Goal: Task Accomplishment & Management: Manage account settings

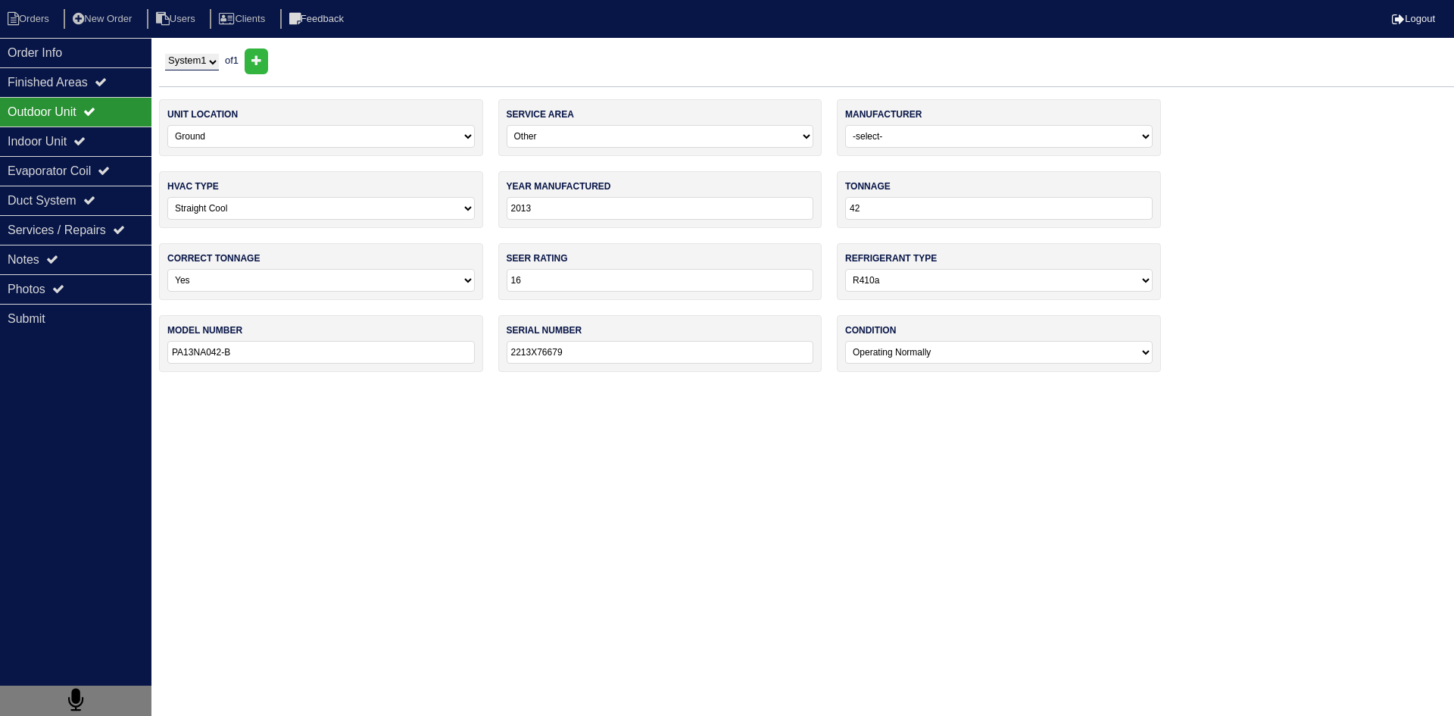
select select "0"
select select "3"
select select "[PERSON_NAME]"
select select "0"
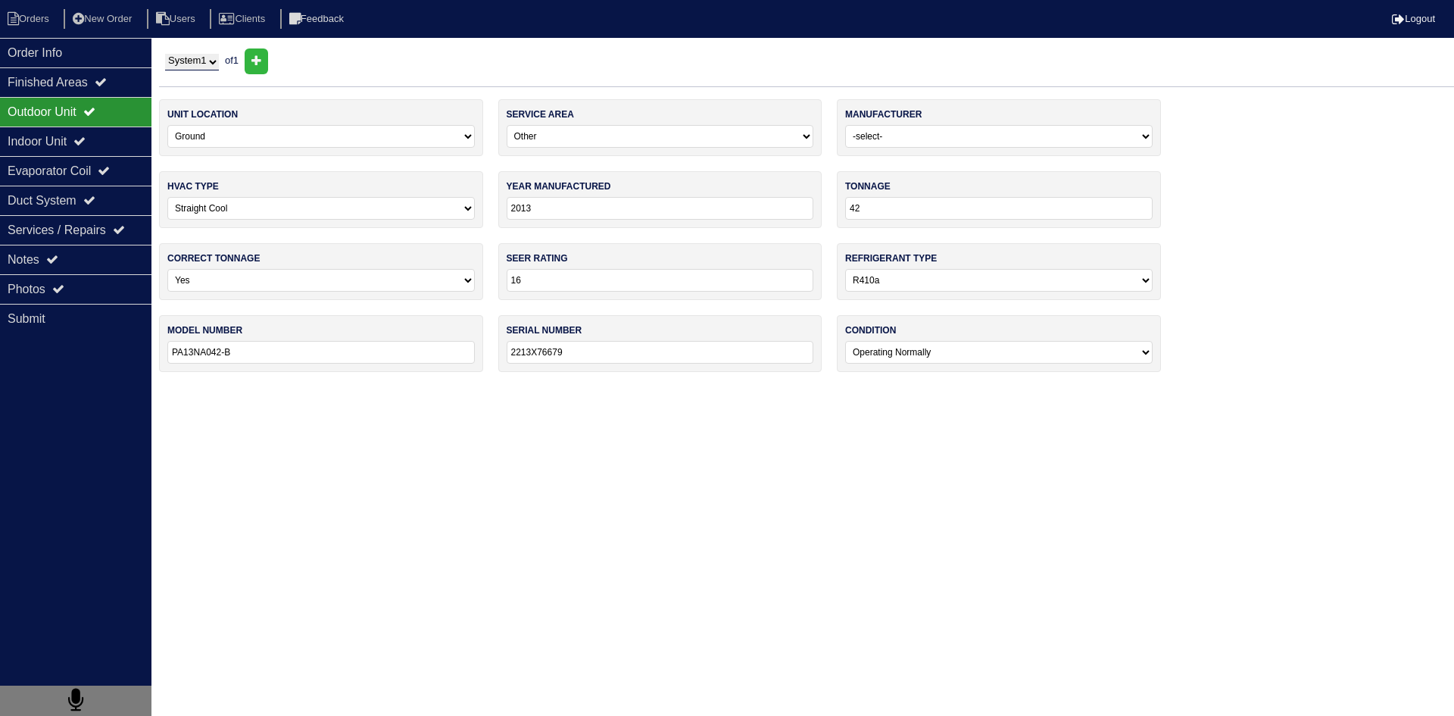
select select "1"
select select "0"
click at [36, 21] on li "Orders" at bounding box center [30, 19] width 61 height 20
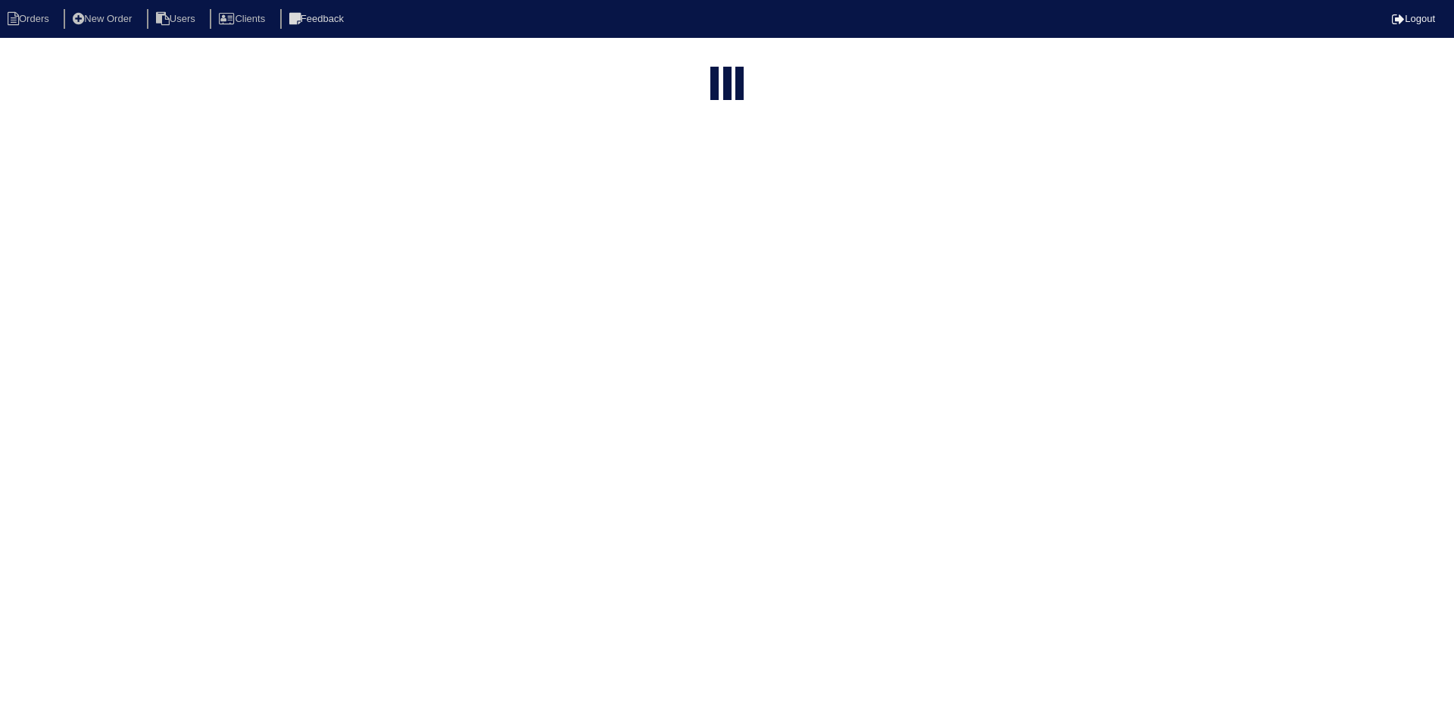
select select "15"
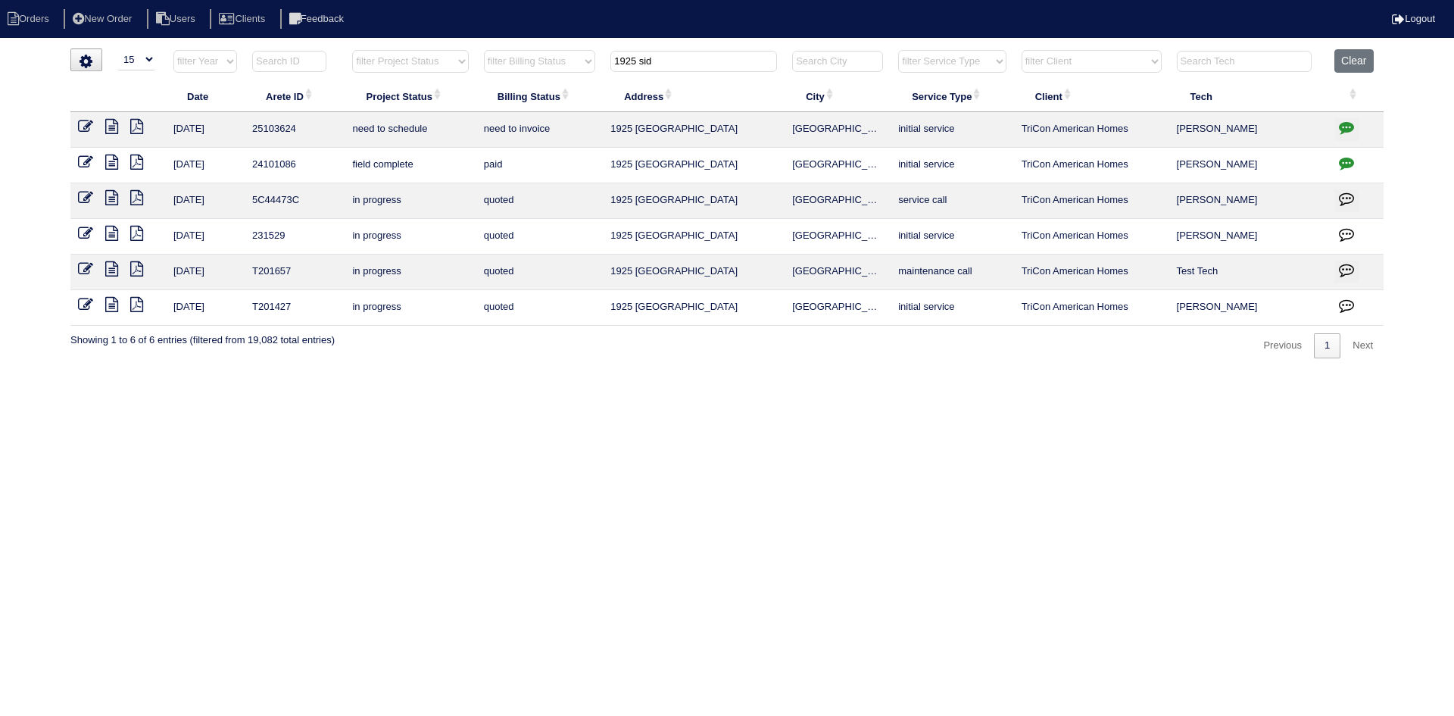
drag, startPoint x: 705, startPoint y: 63, endPoint x: 572, endPoint y: 64, distance: 132.5
click at [572, 64] on tr "filter Year -- Any Year -- 2025 2024 2023 2022 2021 2020 2019 filter Project St…" at bounding box center [726, 64] width 1313 height 31
type input "808 wade"
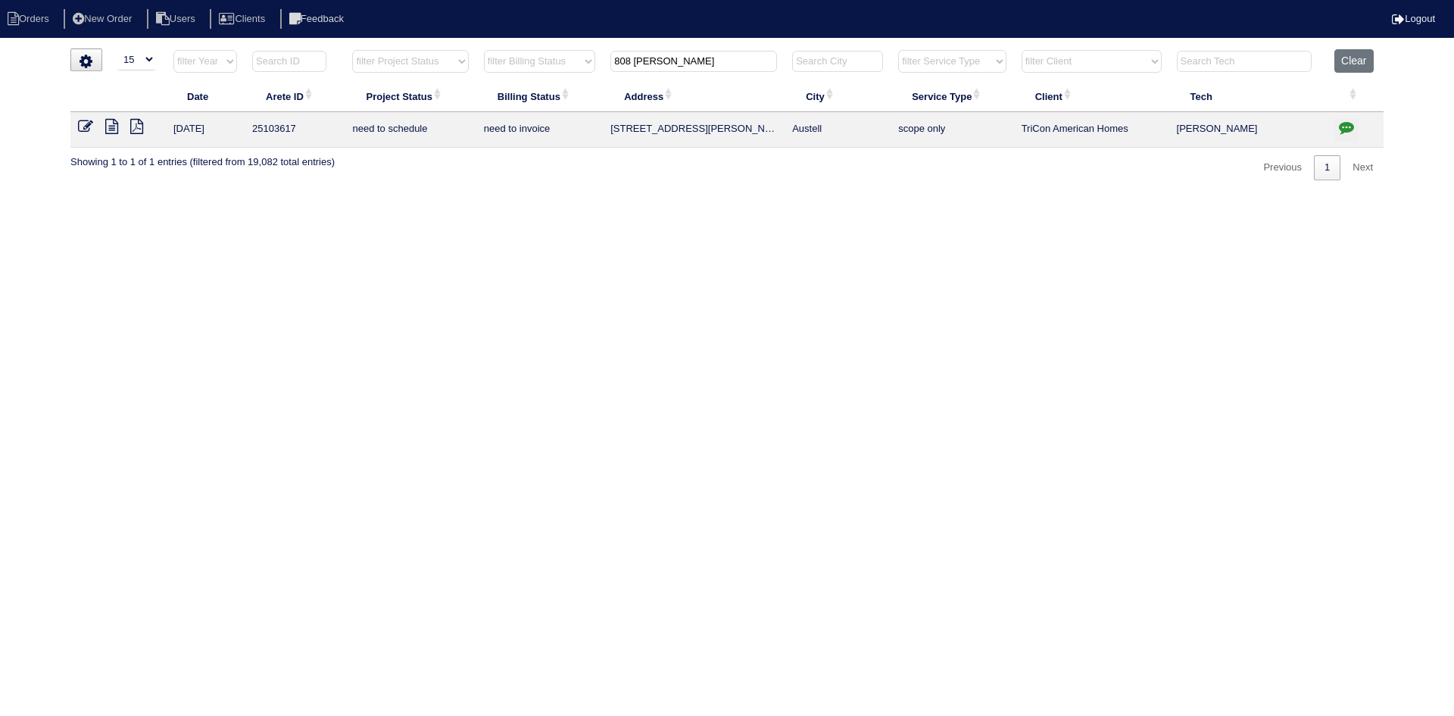
click at [117, 130] on icon at bounding box center [111, 126] width 13 height 15
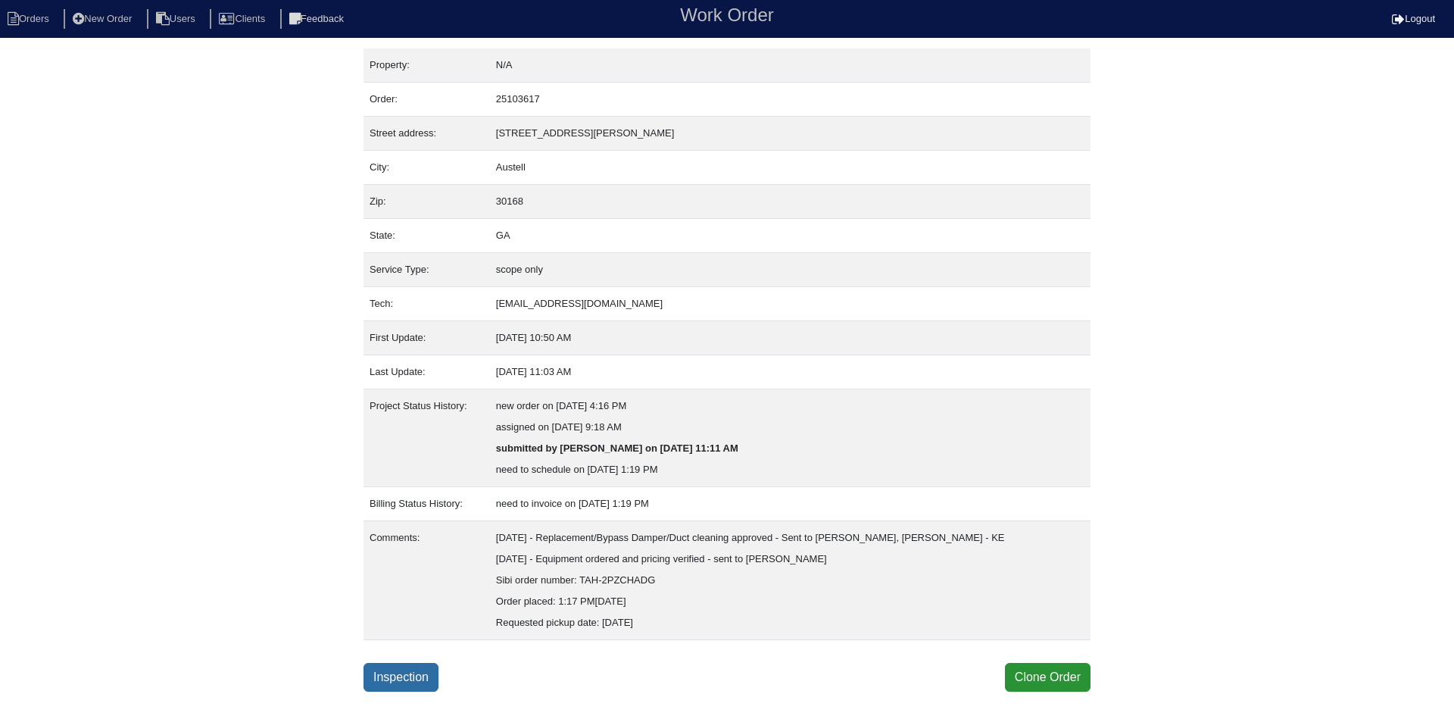
click at [387, 672] on link "Inspection" at bounding box center [400, 677] width 75 height 29
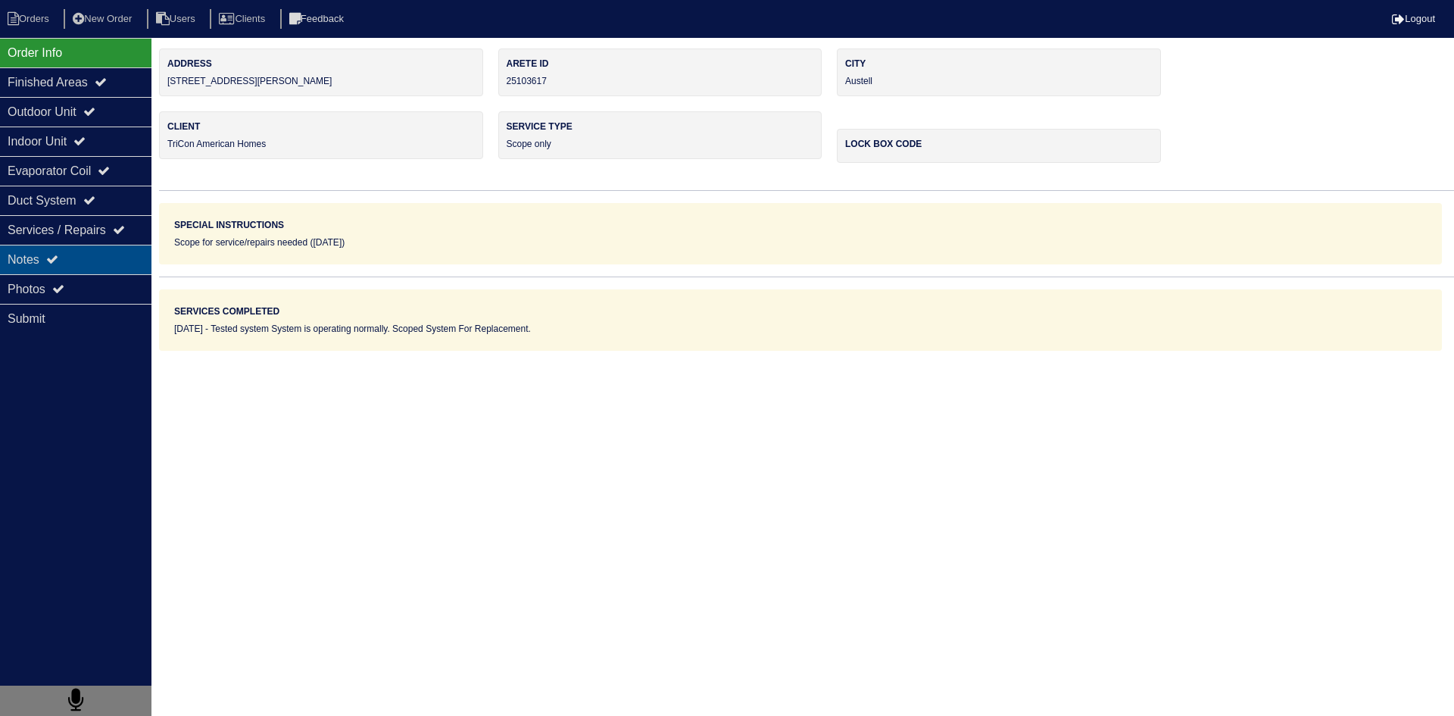
click at [86, 269] on div "Notes" at bounding box center [75, 260] width 151 height 30
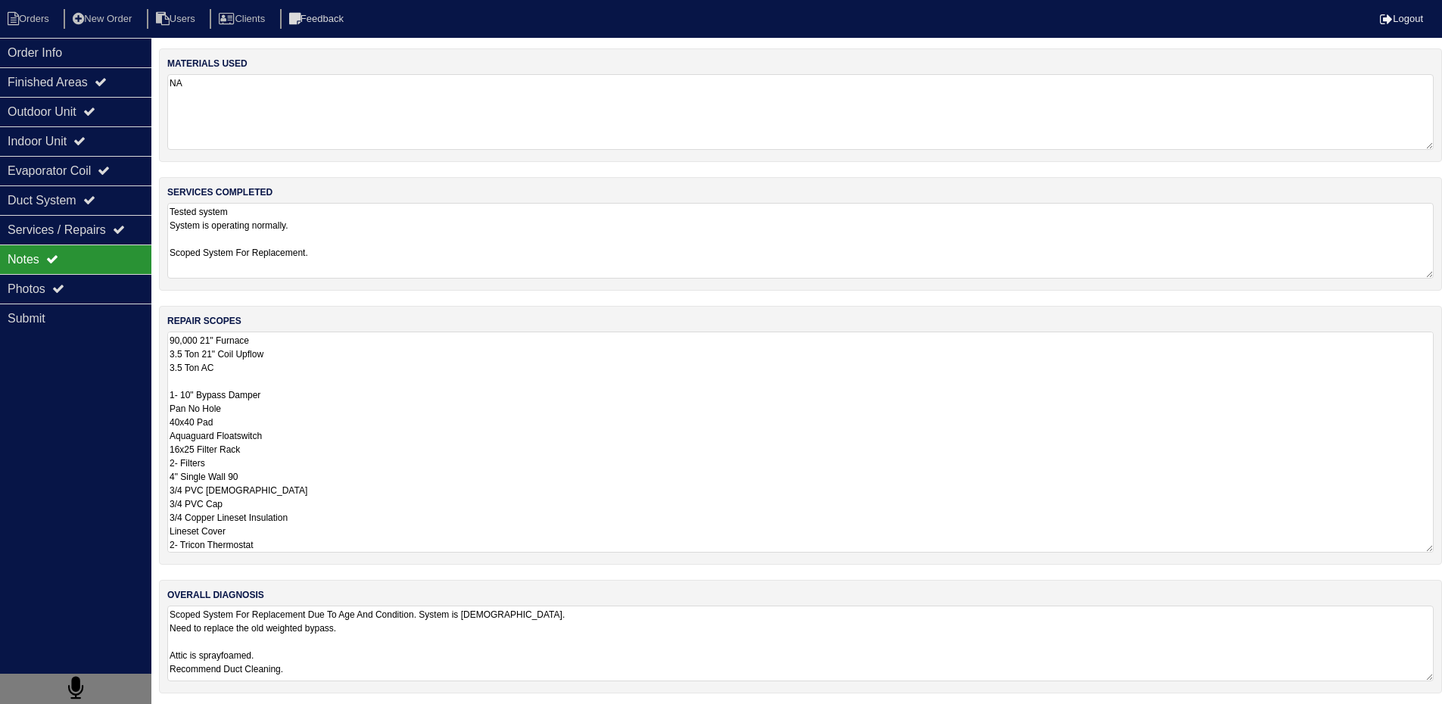
scroll to position [2, 0]
drag, startPoint x: 172, startPoint y: 340, endPoint x: 313, endPoint y: 552, distance: 254.9
click at [313, 552] on textarea "90,000 21" Furnace 3.5 Ton 21" Coil Upflow 3.5 Ton AC 1- 10" Bypass Damper Pan …" at bounding box center [800, 442] width 1267 height 221
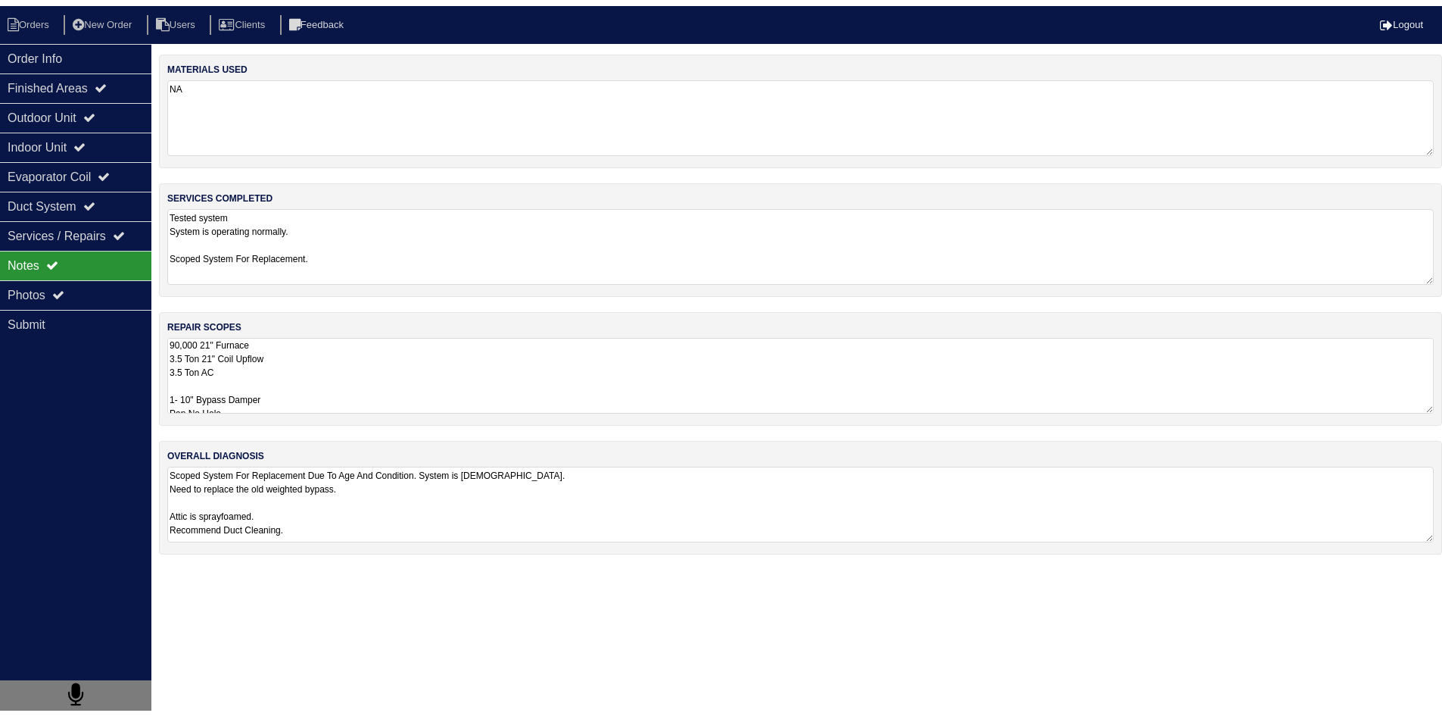
scroll to position [0, 0]
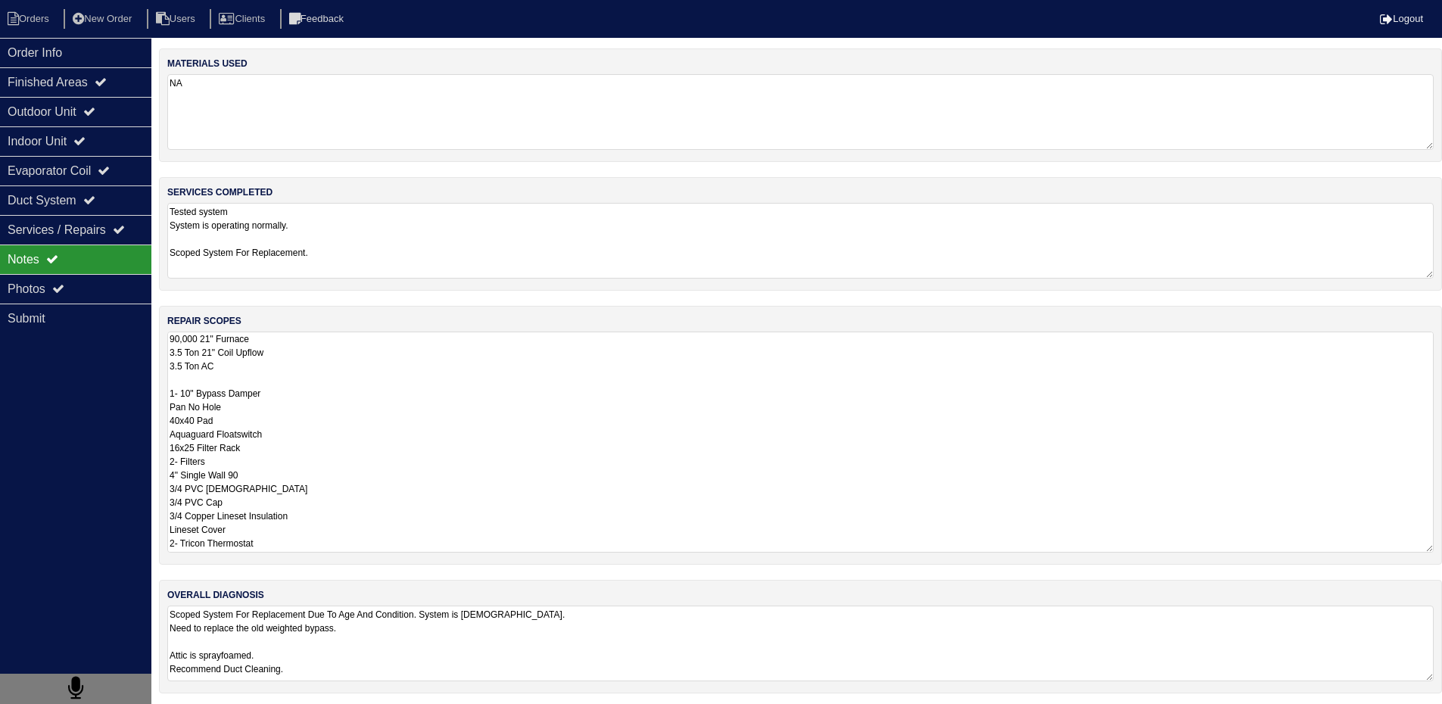
click at [405, 393] on textarea "90,000 21" Furnace 3.5 Ton 21" Coil Upflow 3.5 Ton AC 1- 10" Bypass Damper Pan …" at bounding box center [800, 442] width 1267 height 221
click at [345, 666] on html "Orders New Order Users Clients Feedback Logout Orders New Order Users Clients M…" at bounding box center [727, 354] width 1454 height 709
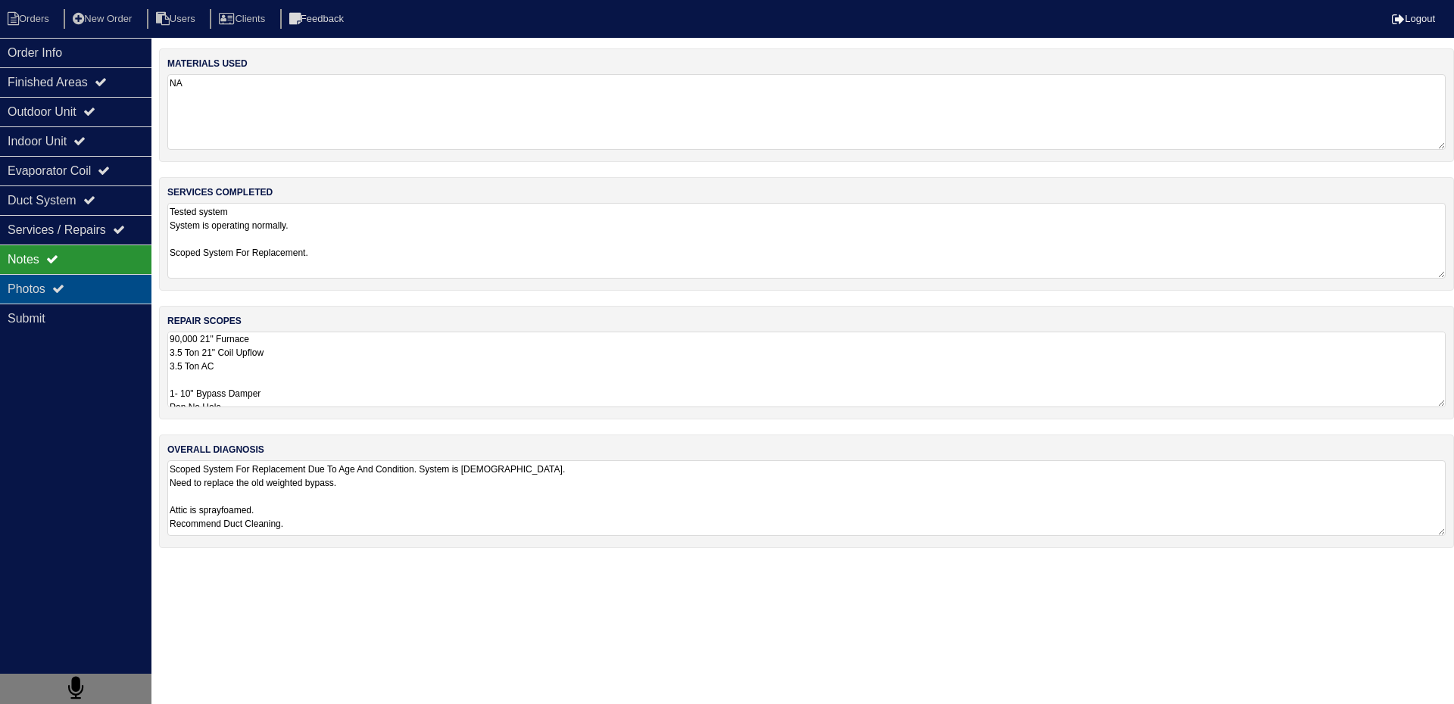
click at [97, 295] on div "Photos" at bounding box center [75, 289] width 151 height 30
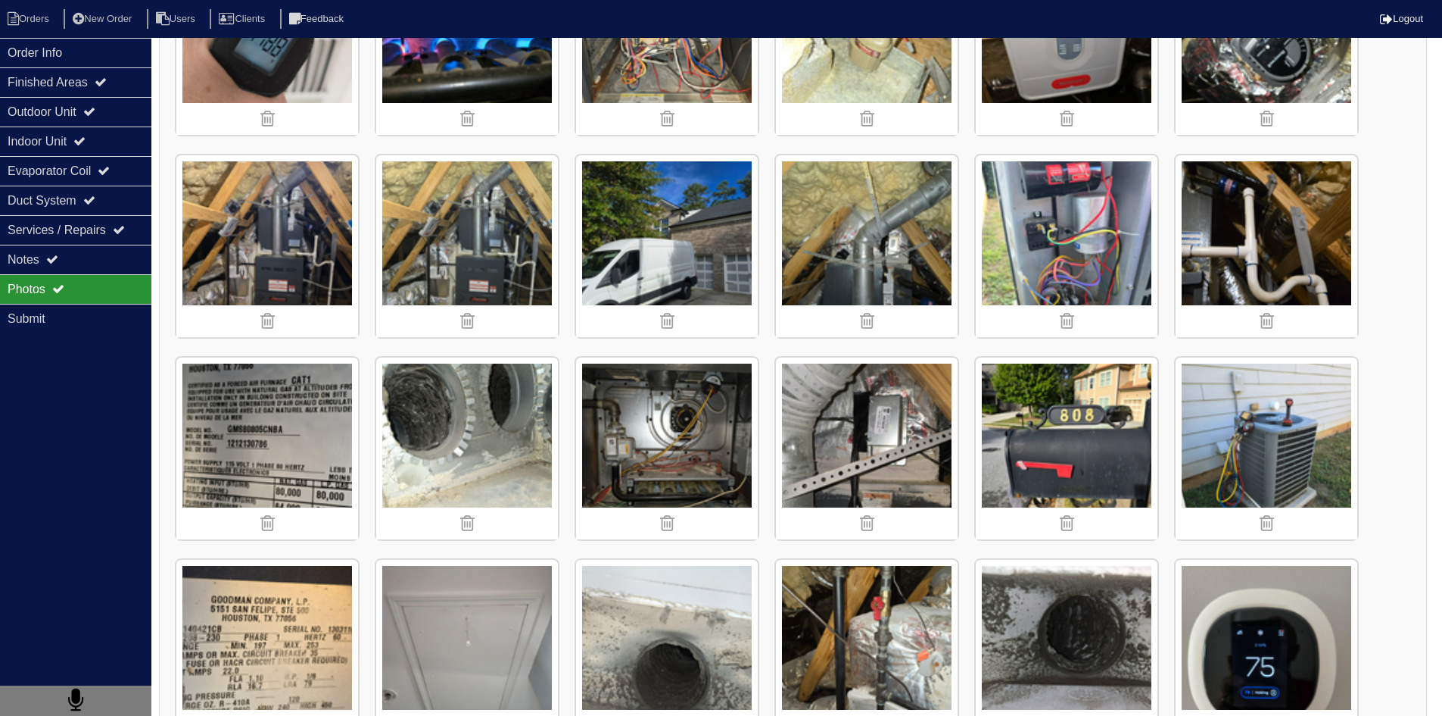
scroll to position [787, 0]
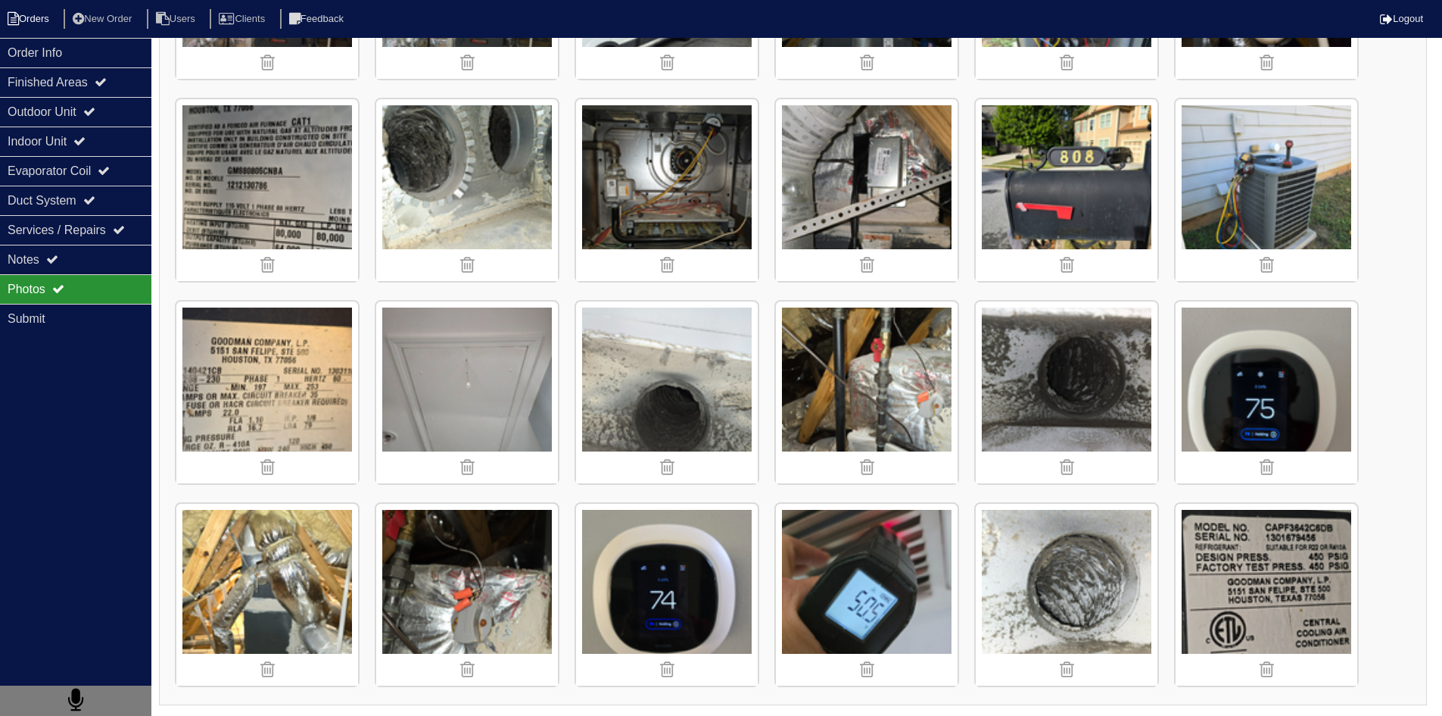
click at [58, 21] on li "Orders" at bounding box center [30, 19] width 61 height 20
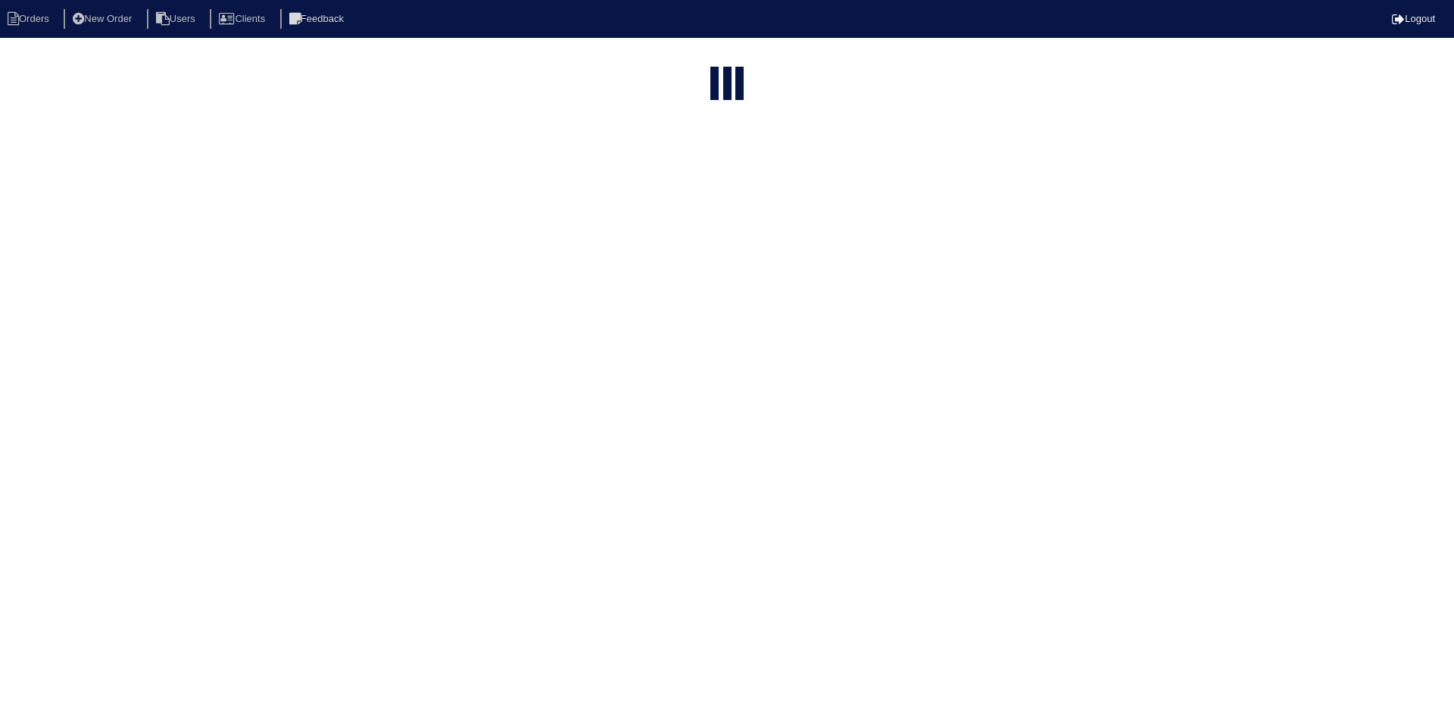
select select "15"
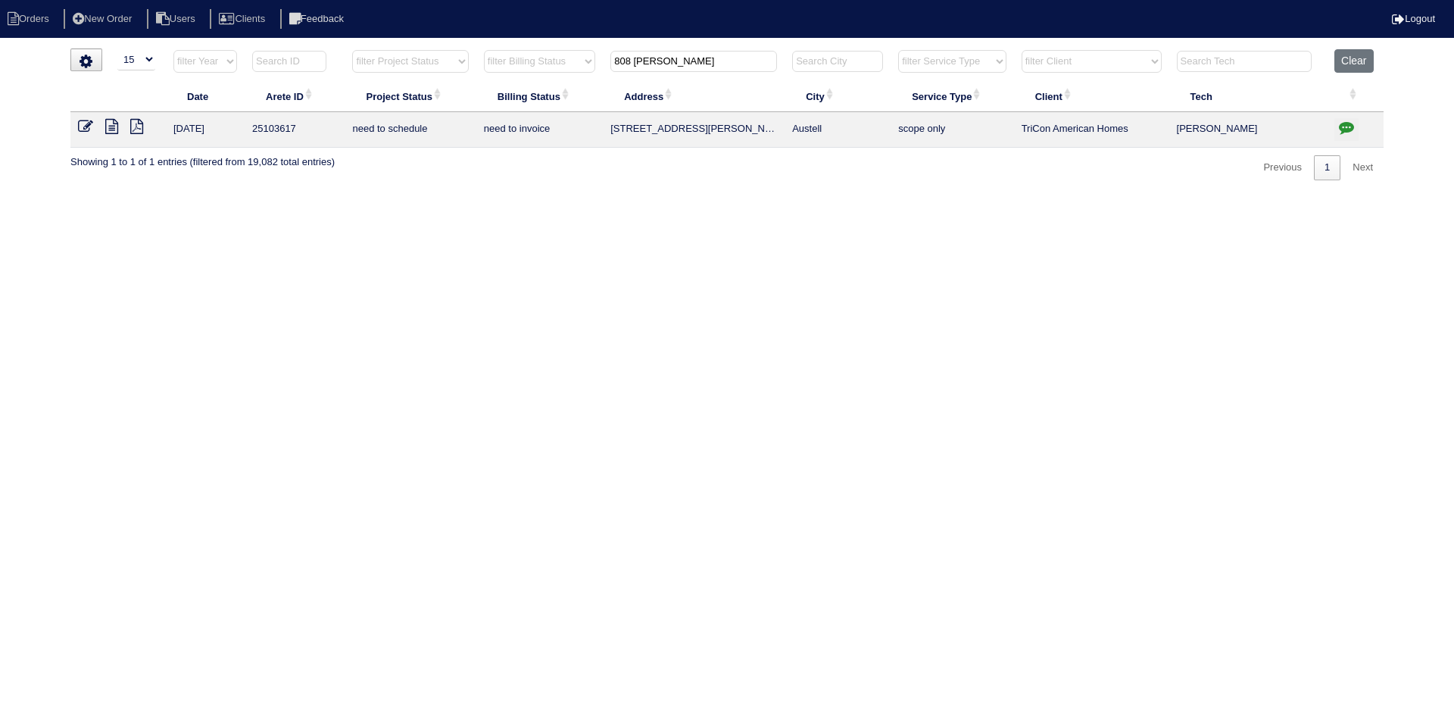
click at [743, 64] on input "808 wade" at bounding box center [693, 61] width 167 height 21
type input "60 beaverdam"
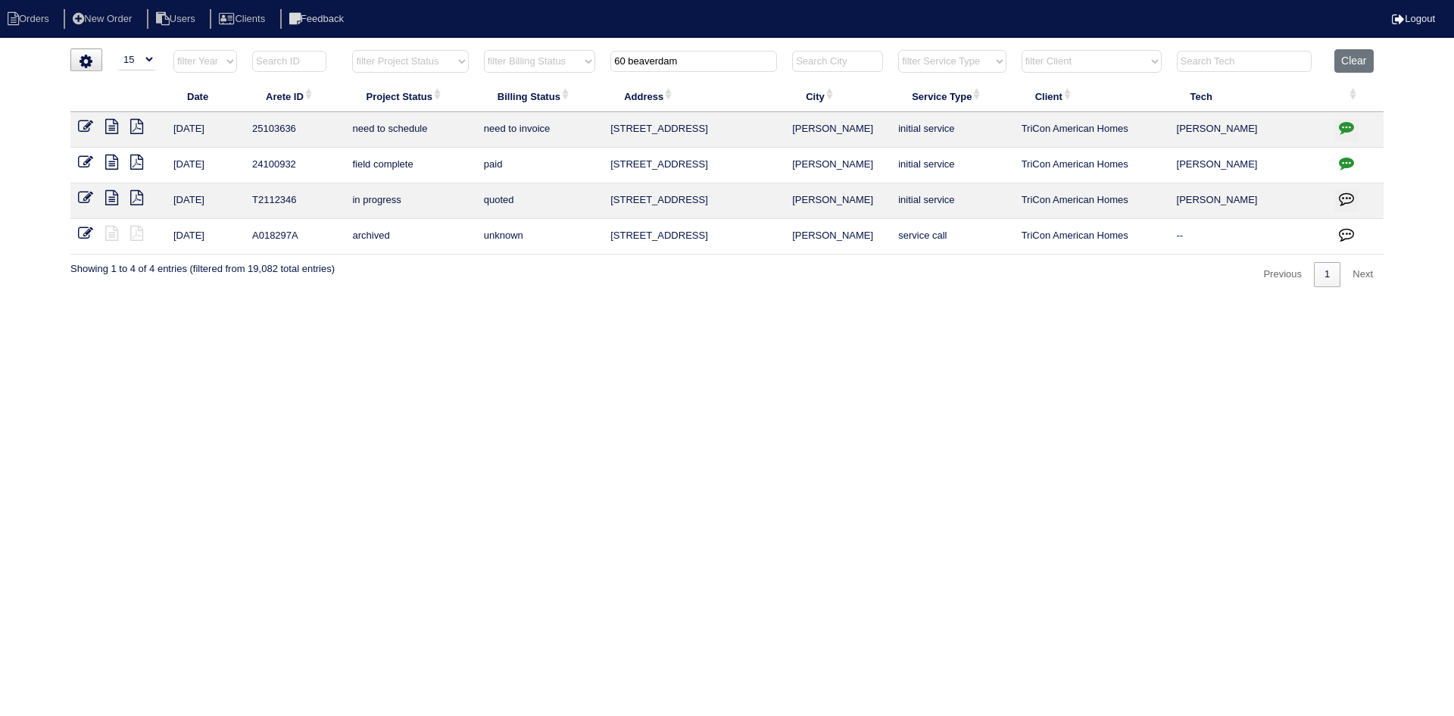
click at [112, 124] on icon at bounding box center [111, 126] width 13 height 15
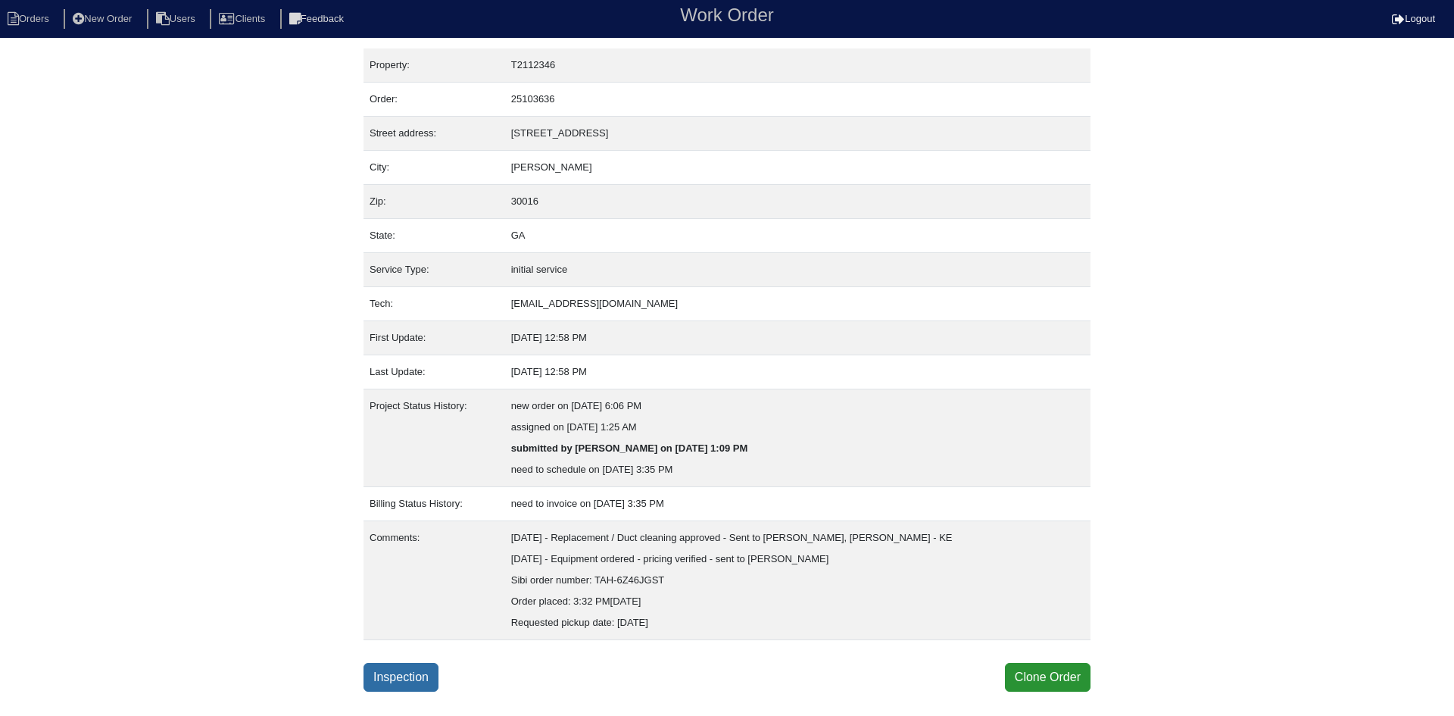
click at [402, 675] on link "Inspection" at bounding box center [400, 677] width 75 height 29
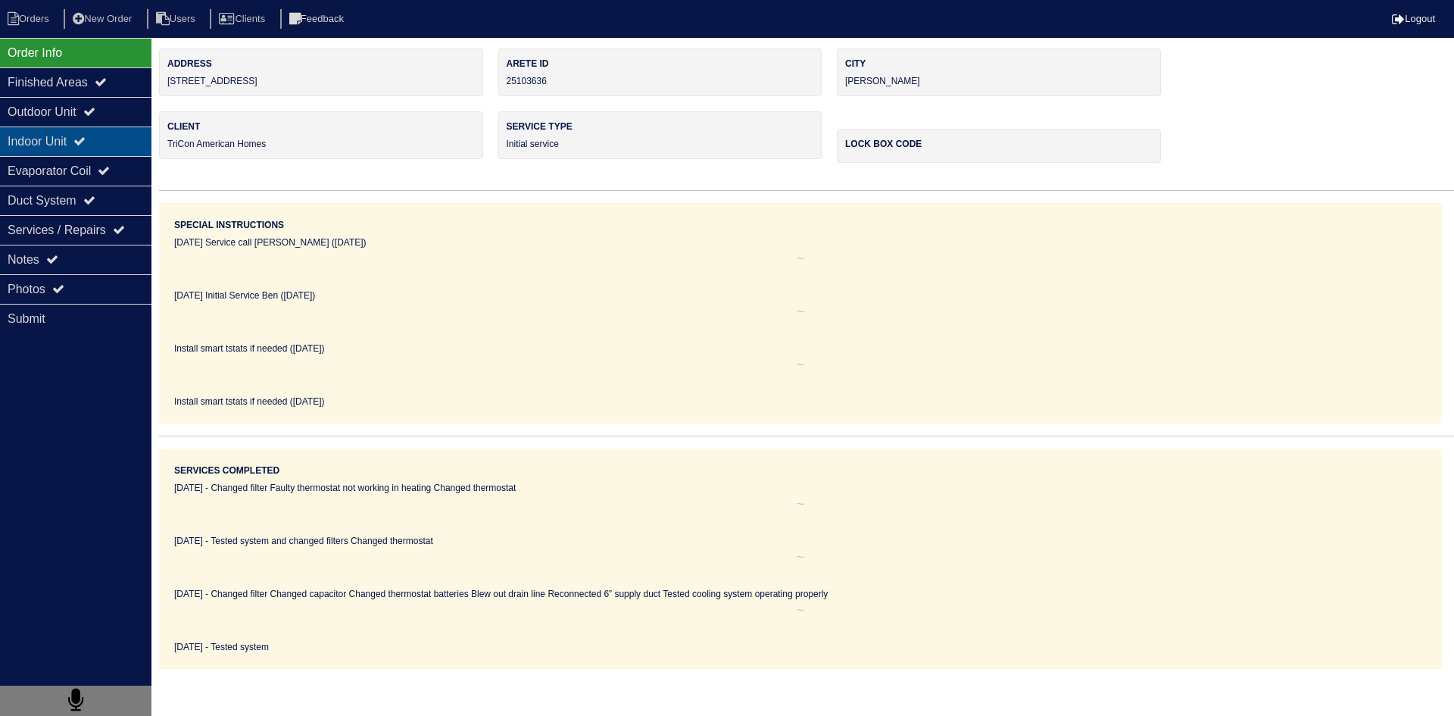
click at [46, 147] on div "Indoor Unit" at bounding box center [75, 141] width 151 height 30
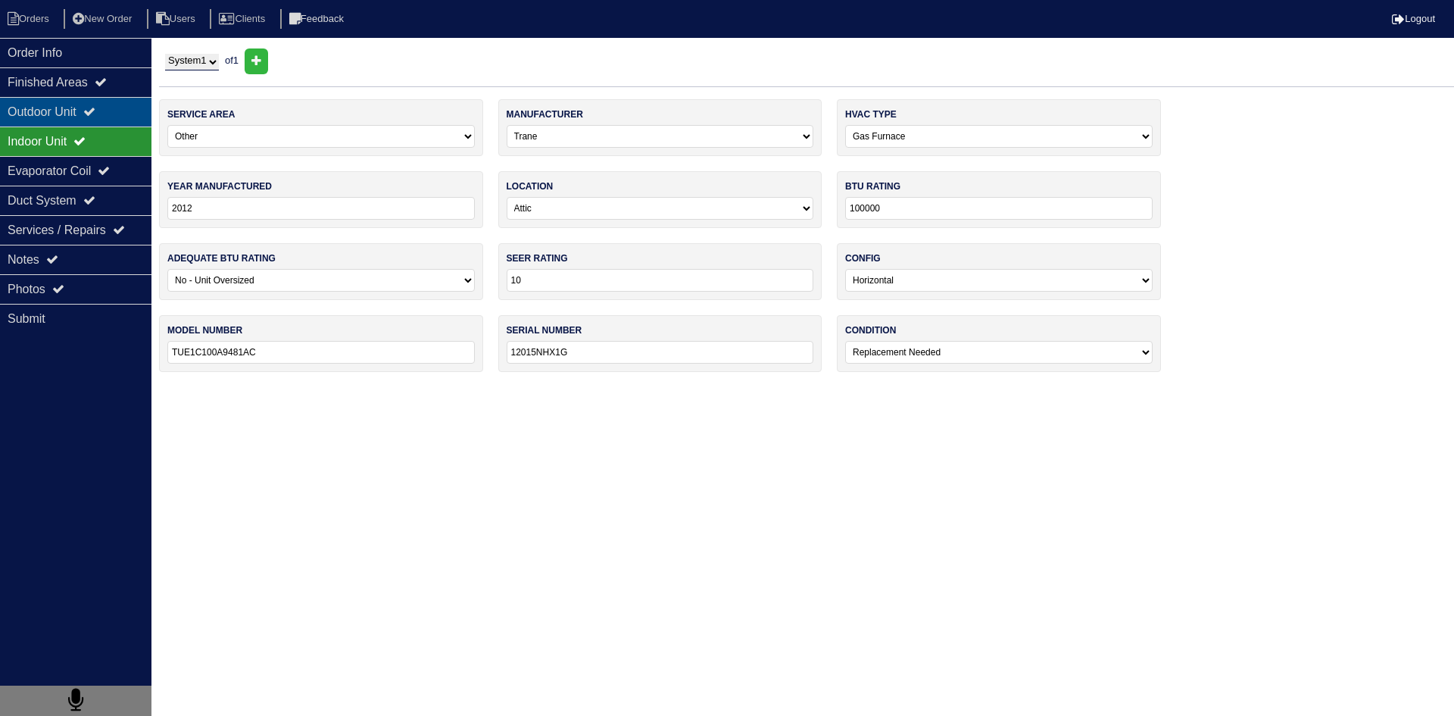
click at [61, 115] on div "Outdoor Unit" at bounding box center [75, 112] width 151 height 30
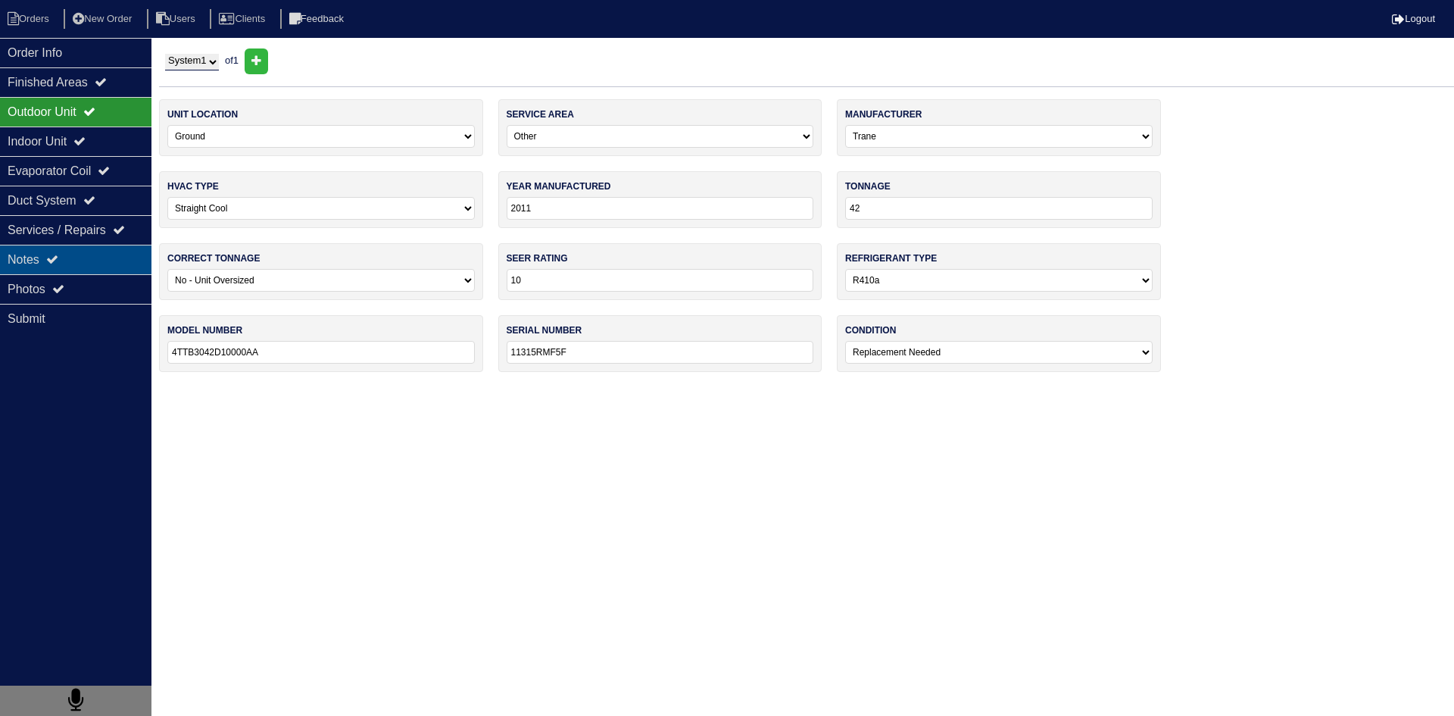
click at [79, 273] on div "Notes" at bounding box center [75, 260] width 151 height 30
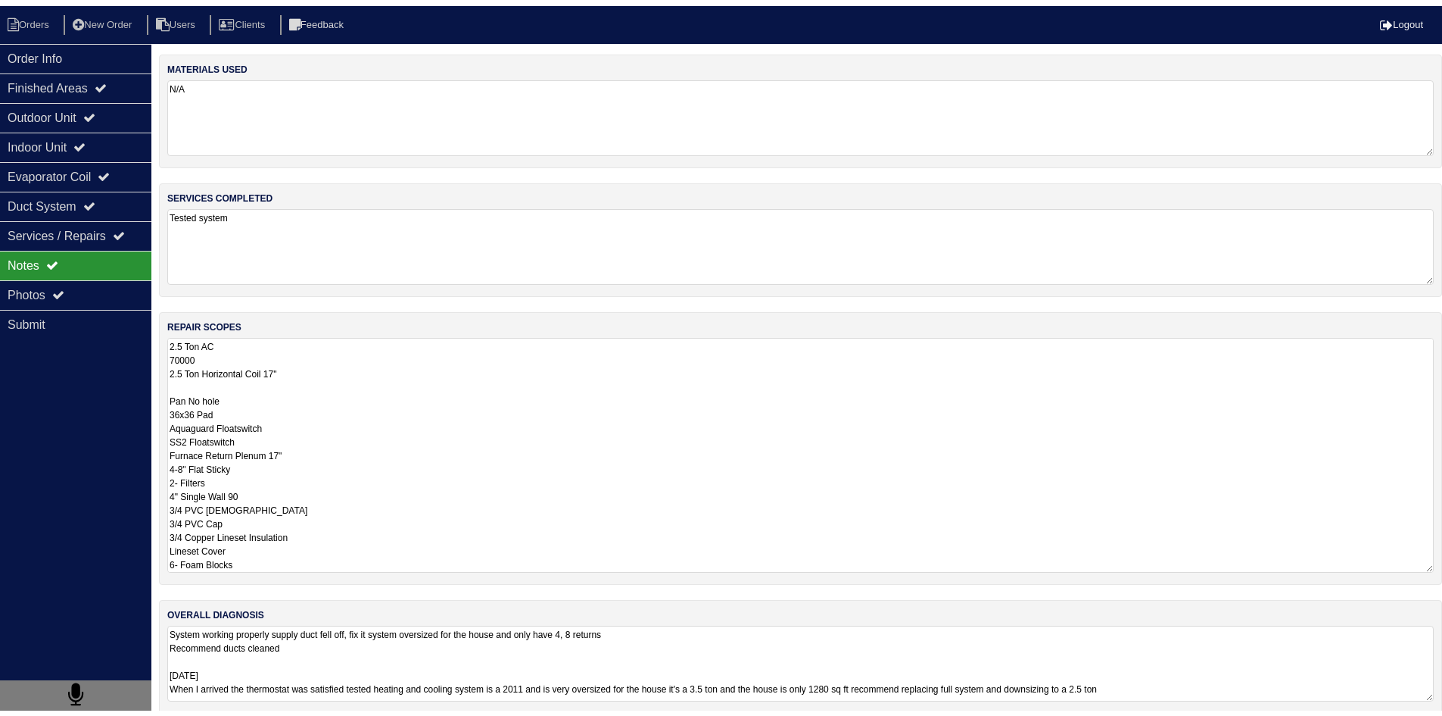
scroll to position [2, 0]
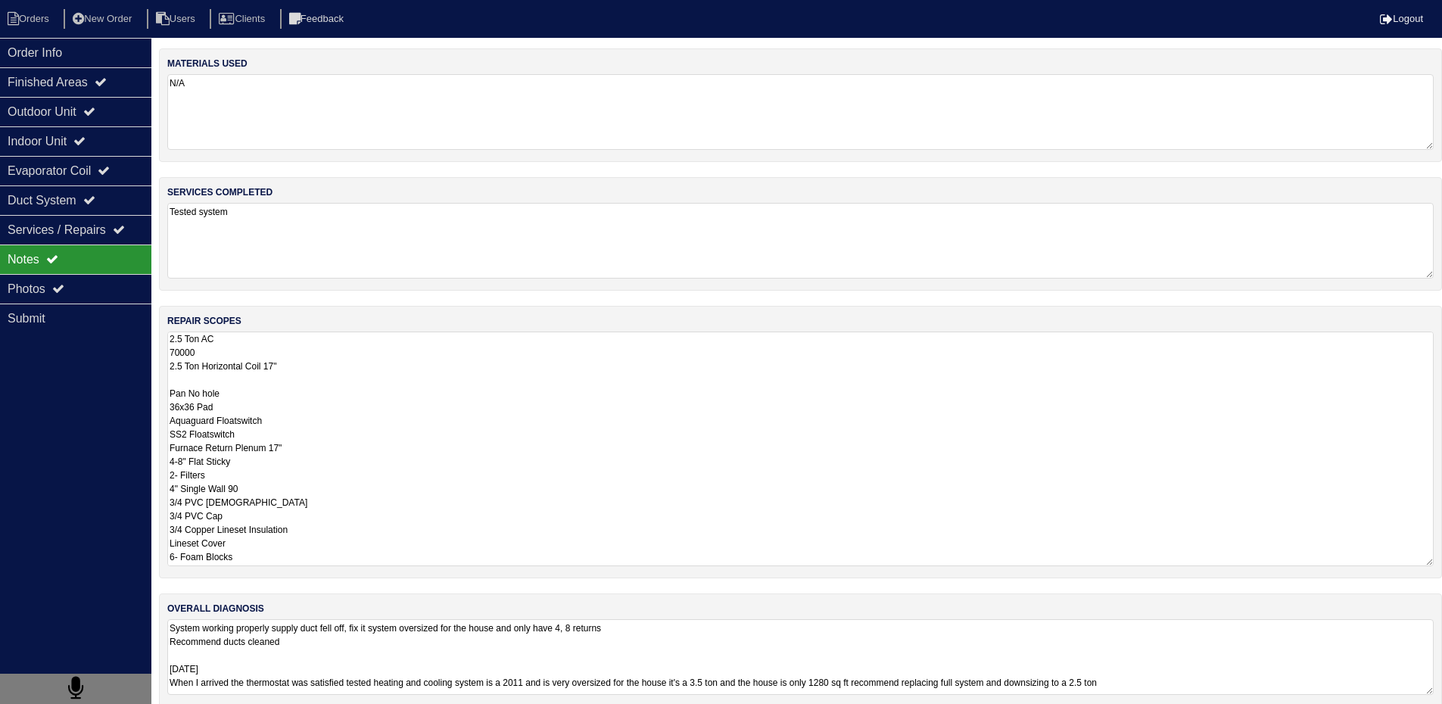
drag, startPoint x: 169, startPoint y: 339, endPoint x: 291, endPoint y: 569, distance: 259.8
click at [291, 569] on div "repair scopes 2.5 Ton AC 70000 2.5 Ton Horizontal Coil 17" Pan No hole 36x36 Pa…" at bounding box center [800, 442] width 1283 height 273
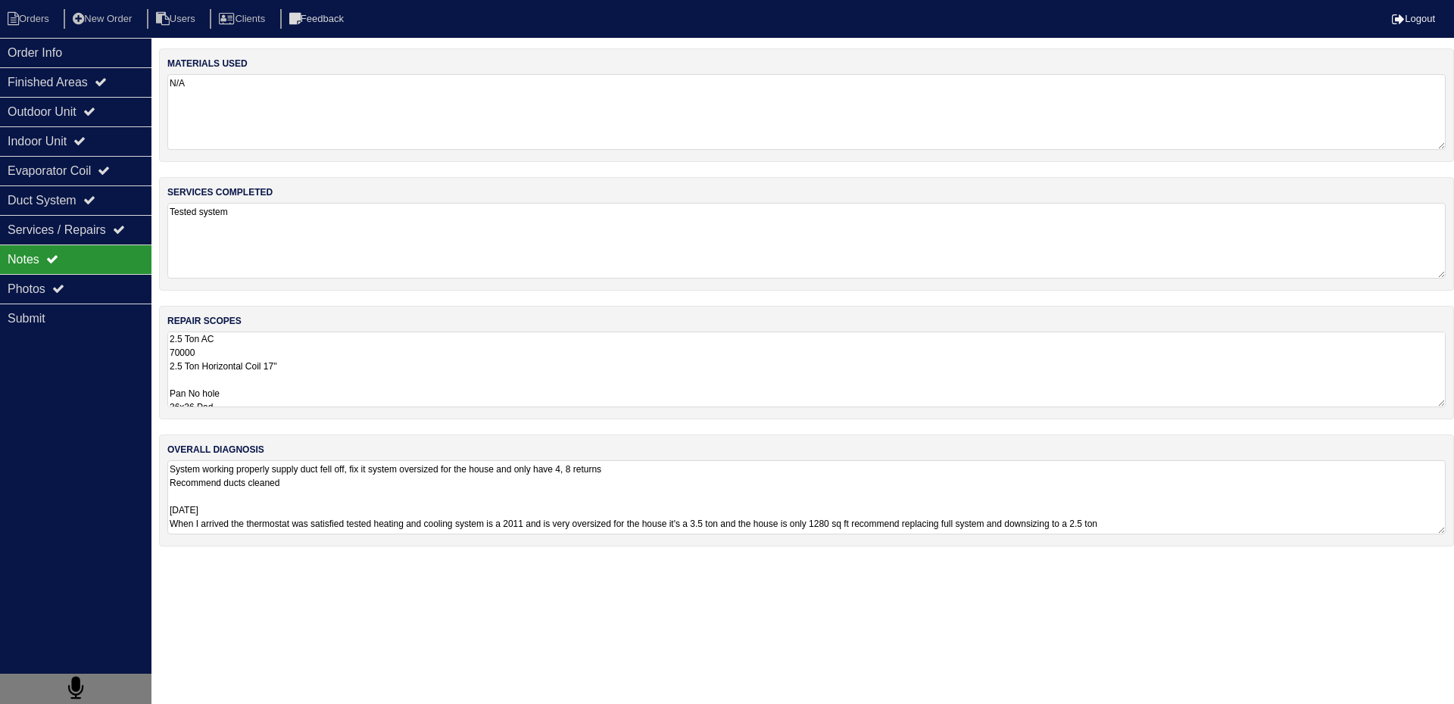
click at [525, 562] on html "Orders New Order Users Clients Feedback Logout Orders New Order Users Clients M…" at bounding box center [727, 281] width 1454 height 562
click at [30, 86] on div "Finished Areas" at bounding box center [75, 82] width 151 height 30
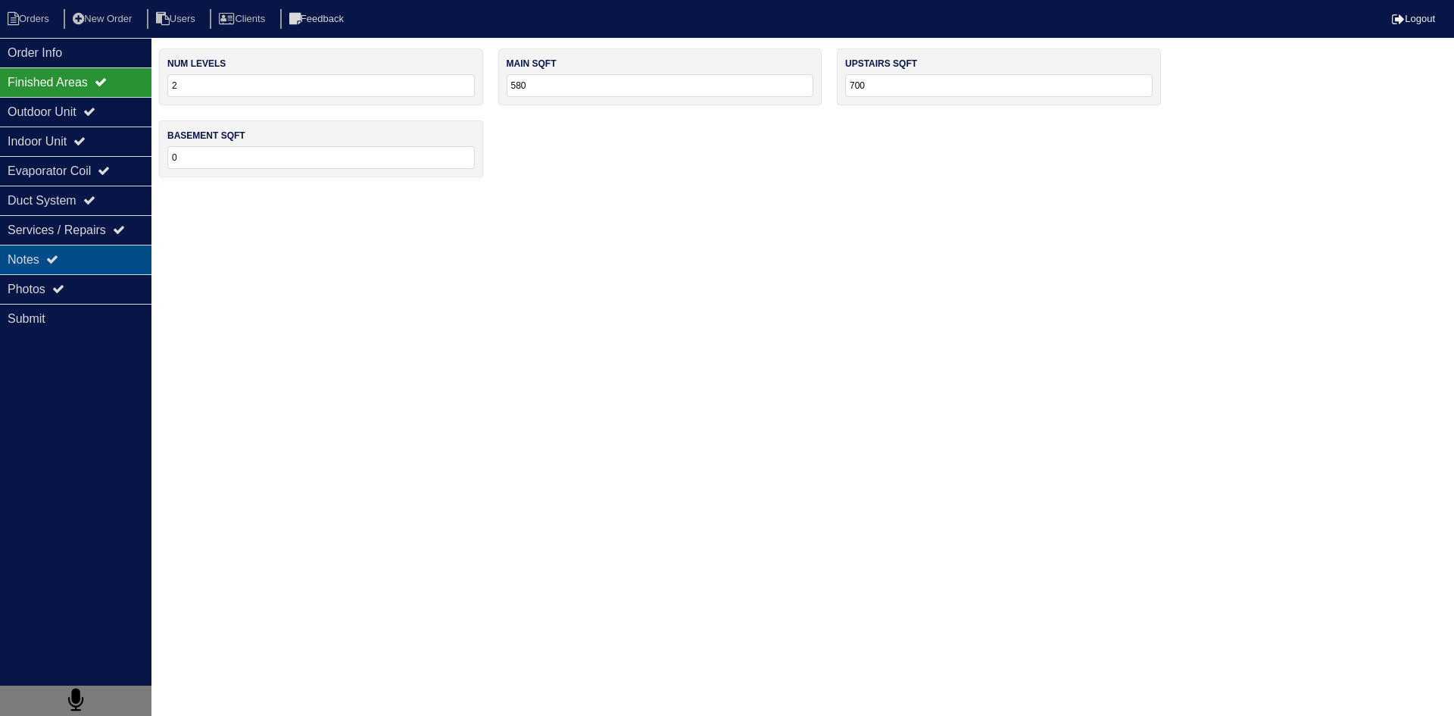
click at [96, 262] on div "Notes" at bounding box center [75, 260] width 151 height 30
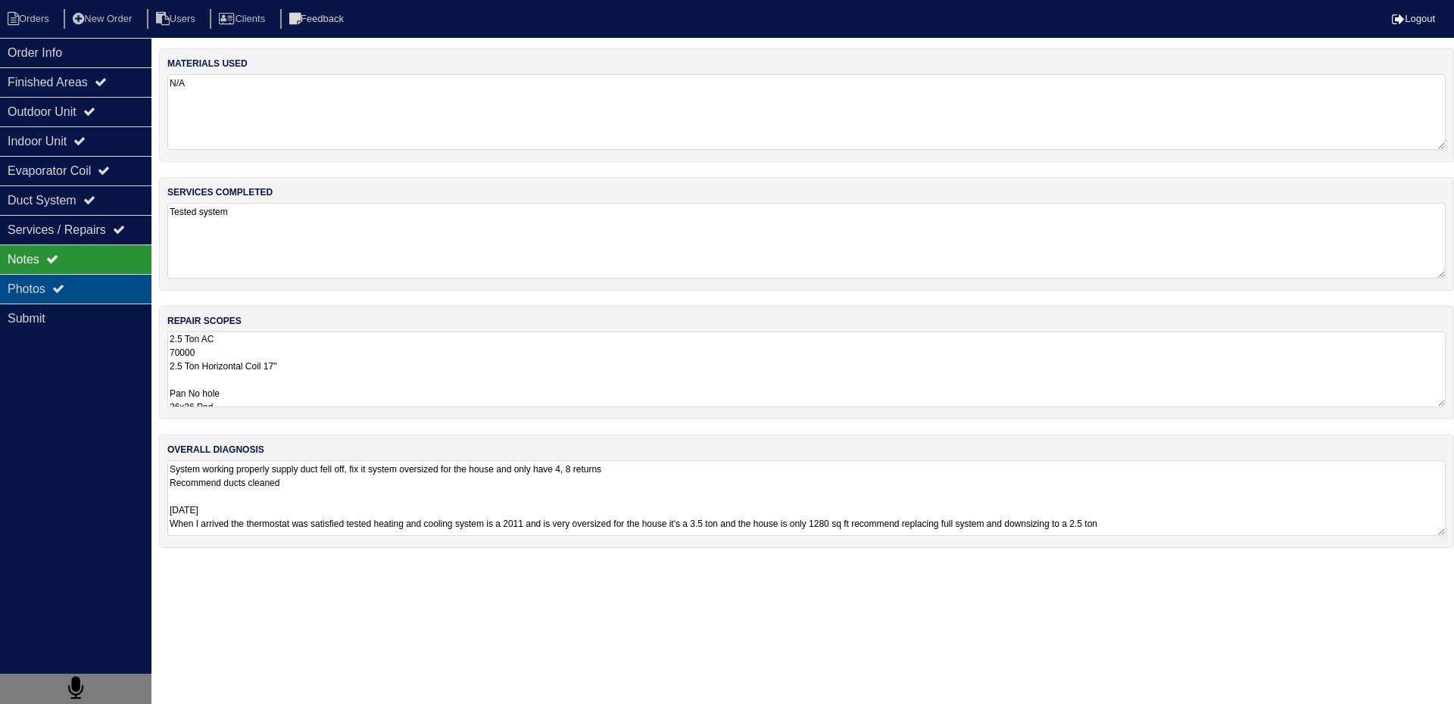
click at [117, 297] on div "Photos" at bounding box center [75, 289] width 151 height 30
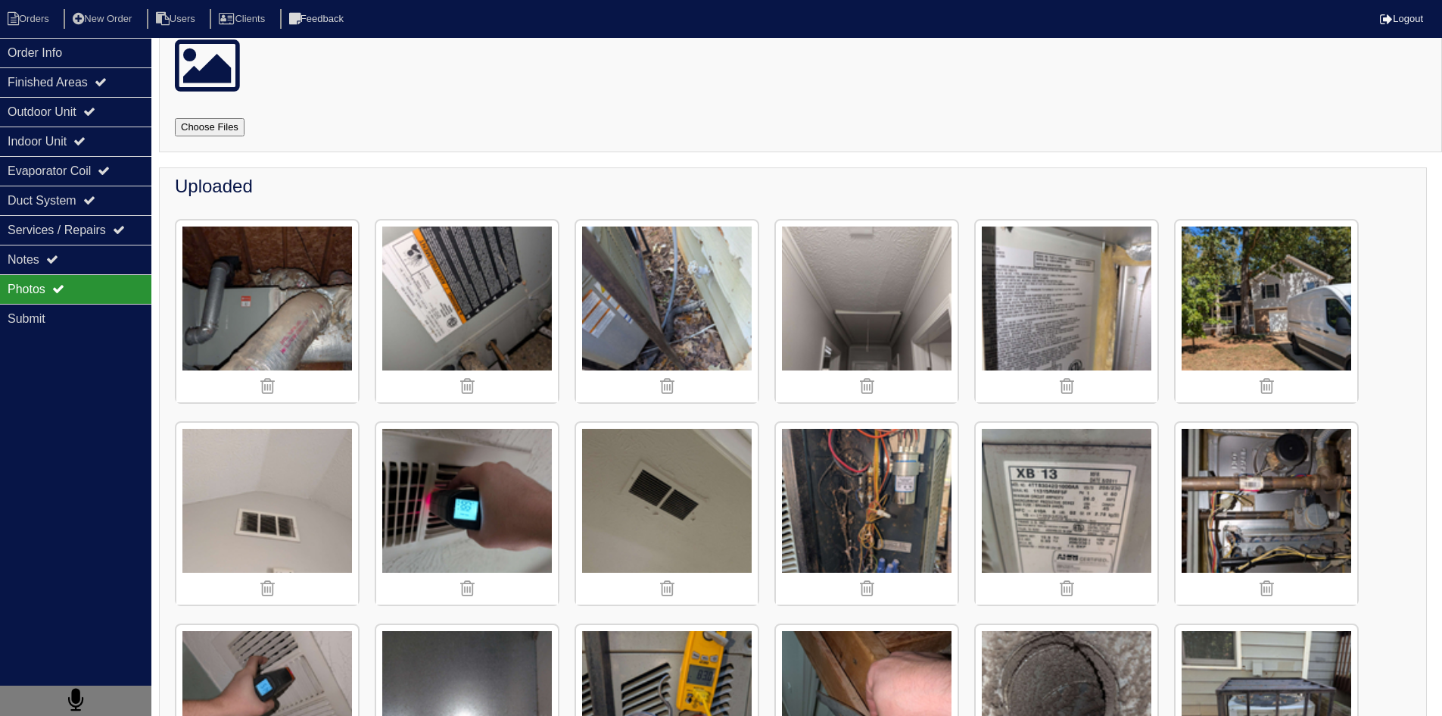
scroll to position [0, 0]
